Goal: Task Accomplishment & Management: Manage account settings

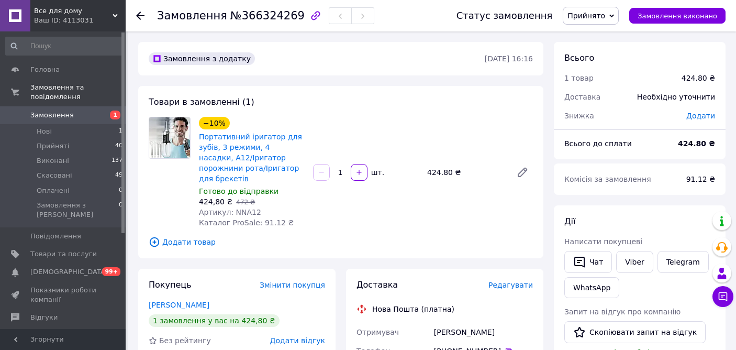
scroll to position [134, 0]
click at [139, 18] on use at bounding box center [140, 16] width 8 height 8
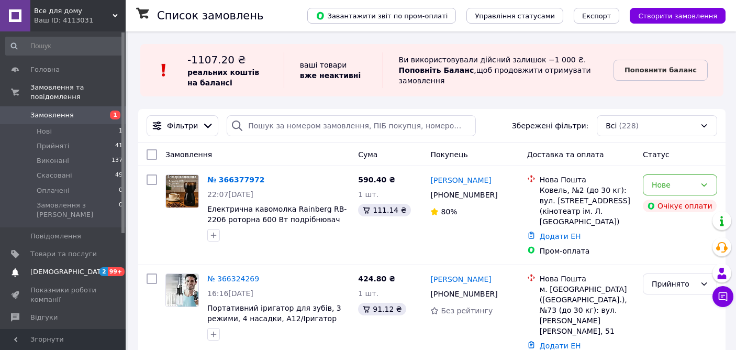
click at [48, 267] on span "[DEMOGRAPHIC_DATA]" at bounding box center [68, 271] width 77 height 9
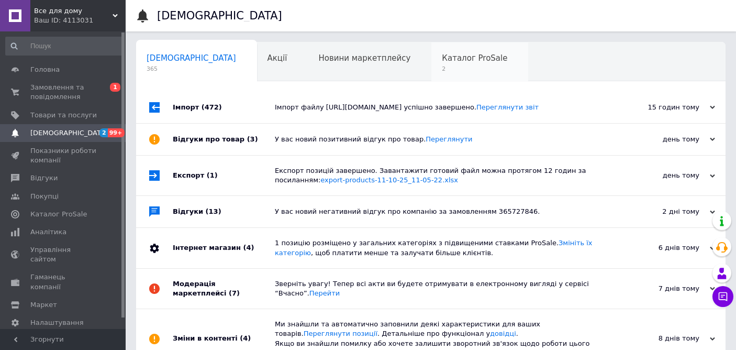
click at [442, 62] on span "Каталог ProSale" at bounding box center [474, 57] width 65 height 9
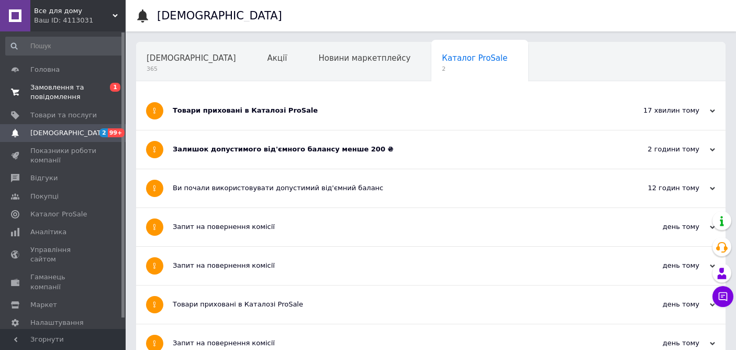
click at [74, 95] on span "Замовлення та повідомлення" at bounding box center [63, 92] width 66 height 19
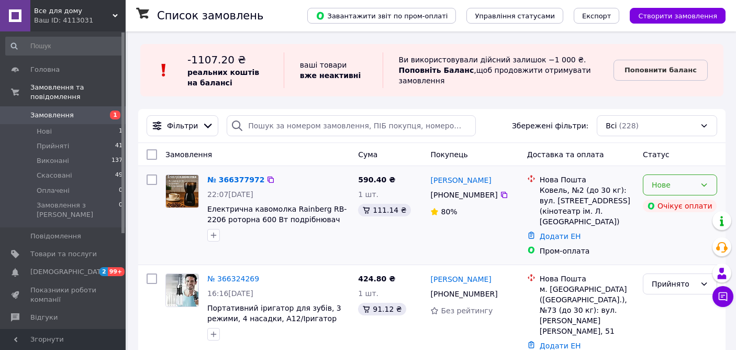
click at [706, 181] on icon at bounding box center [704, 185] width 8 height 8
click at [673, 204] on li "Прийнято" at bounding box center [679, 207] width 73 height 19
